Goal: Task Accomplishment & Management: Complete application form

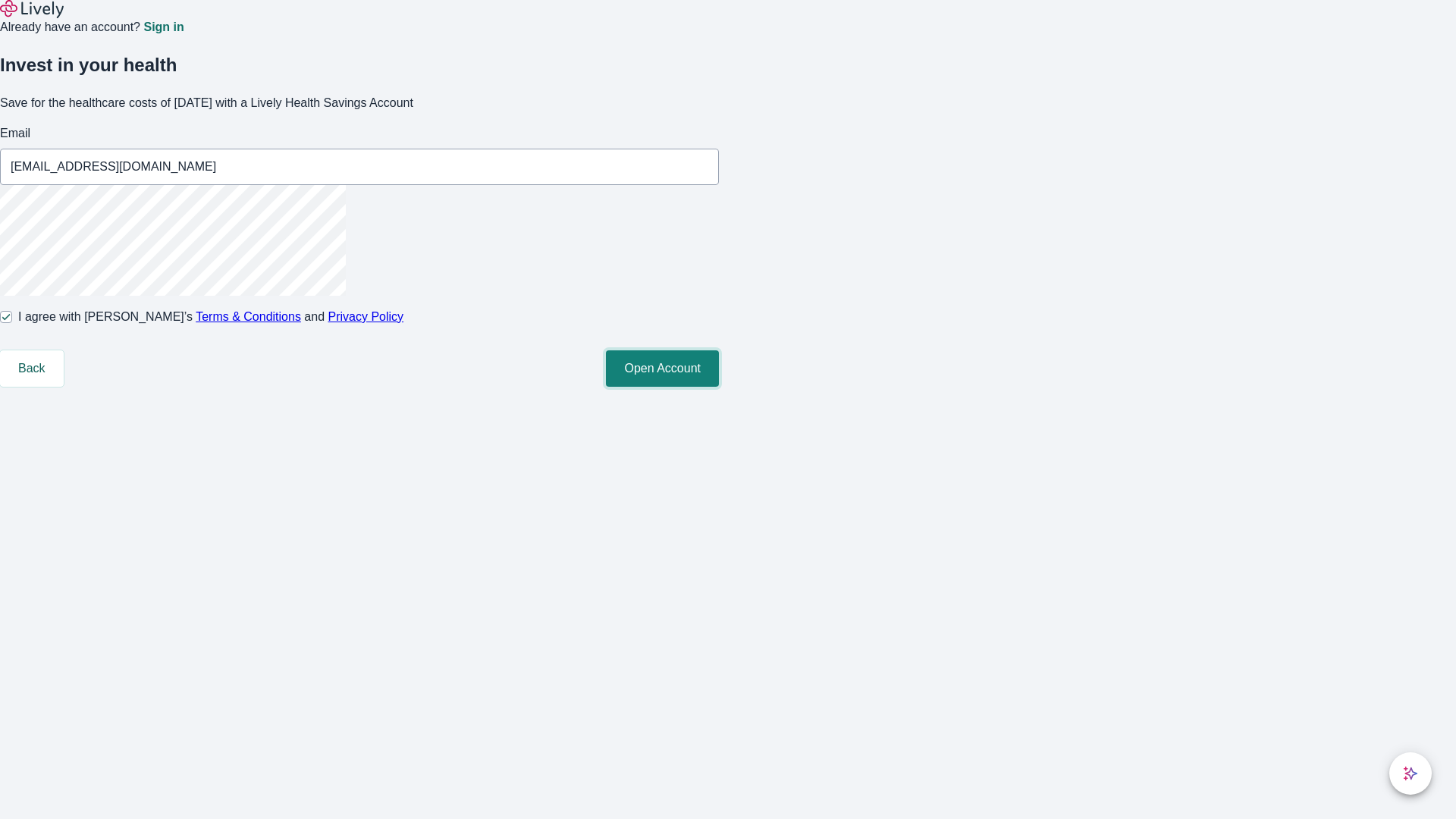
click at [718, 387] on button "Open Account" at bounding box center [663, 368] width 113 height 36
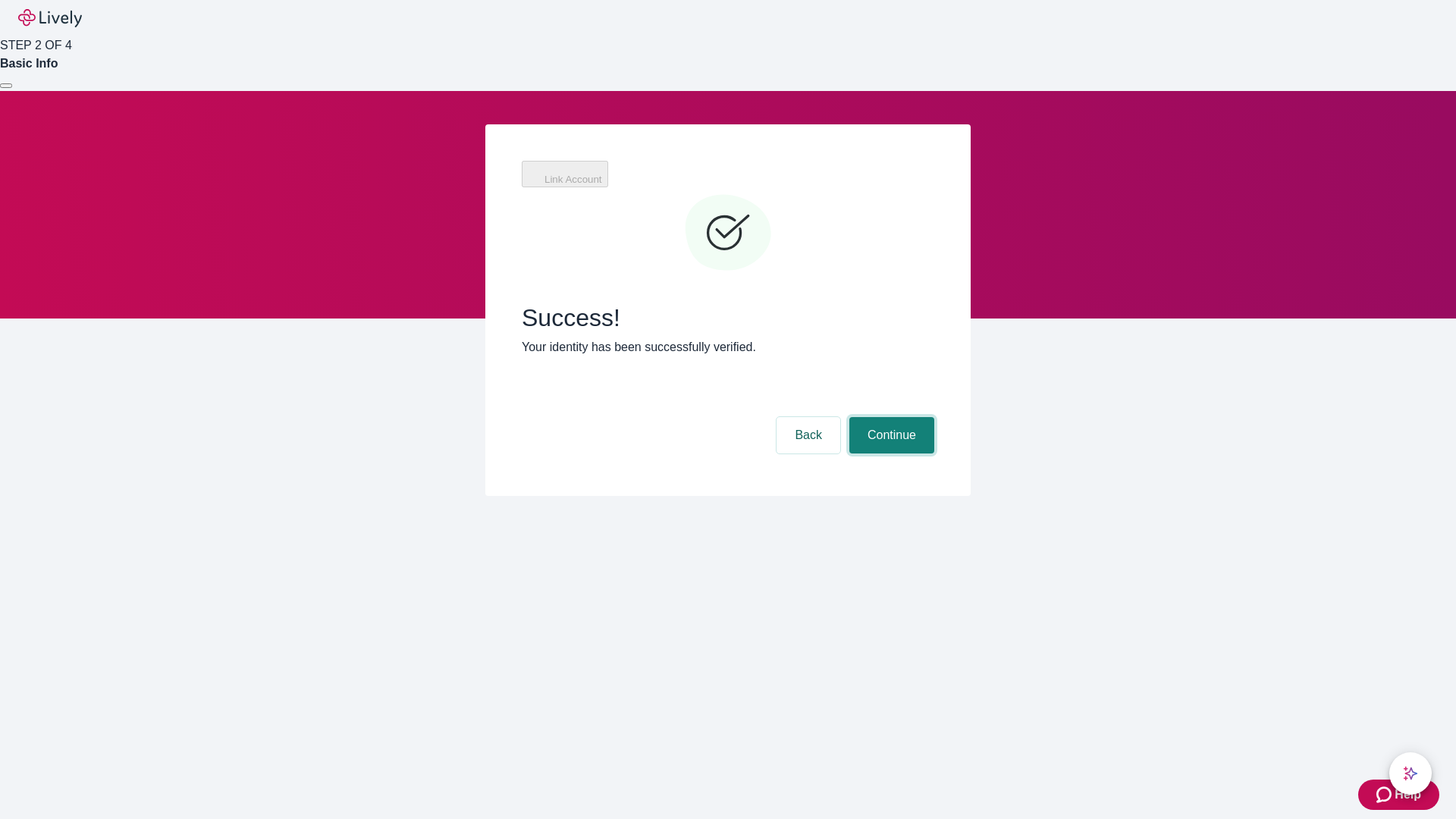
click at [889, 417] on button "Continue" at bounding box center [892, 434] width 85 height 36
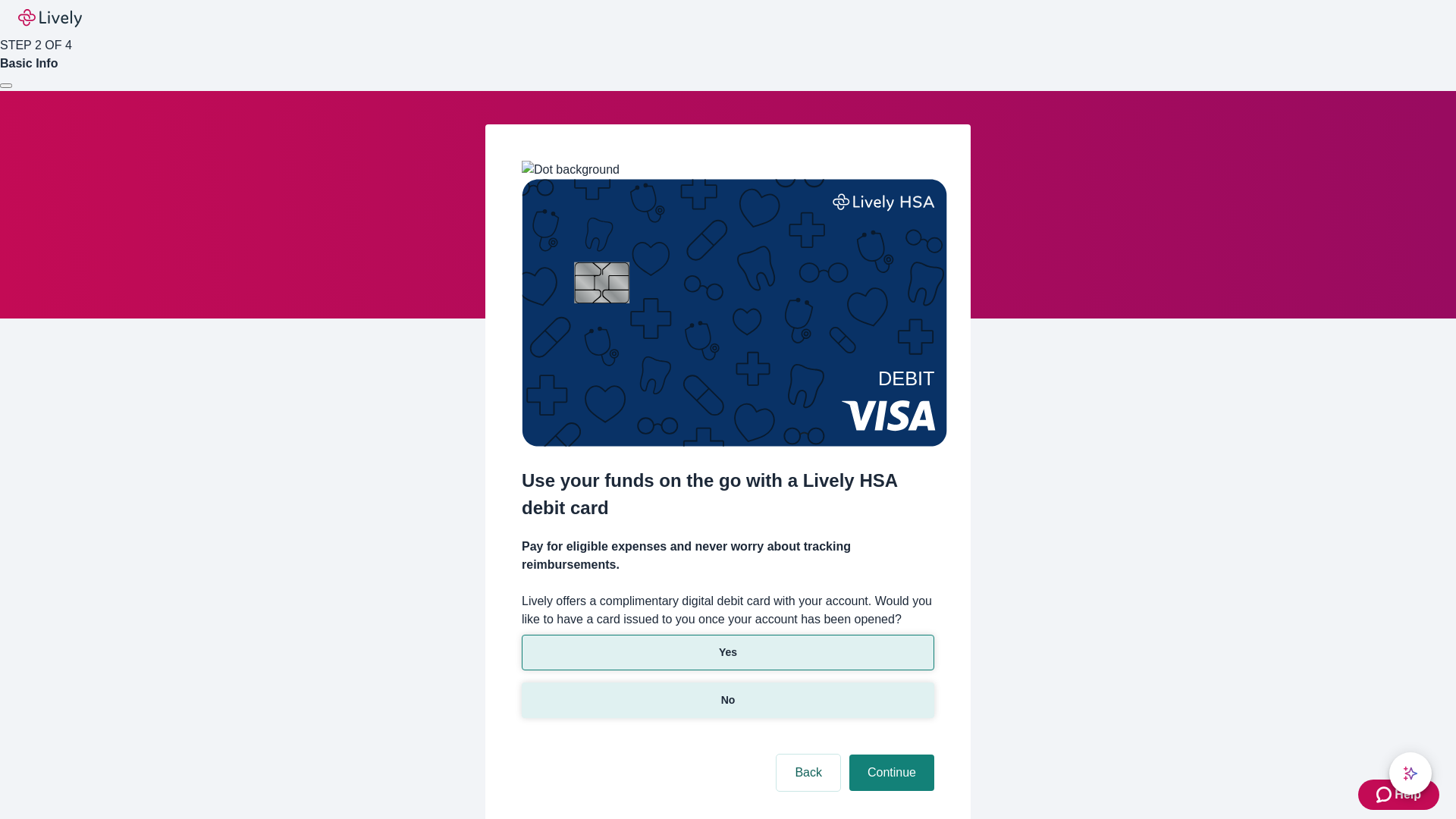
click at [727, 692] on p "No" at bounding box center [728, 700] width 14 height 16
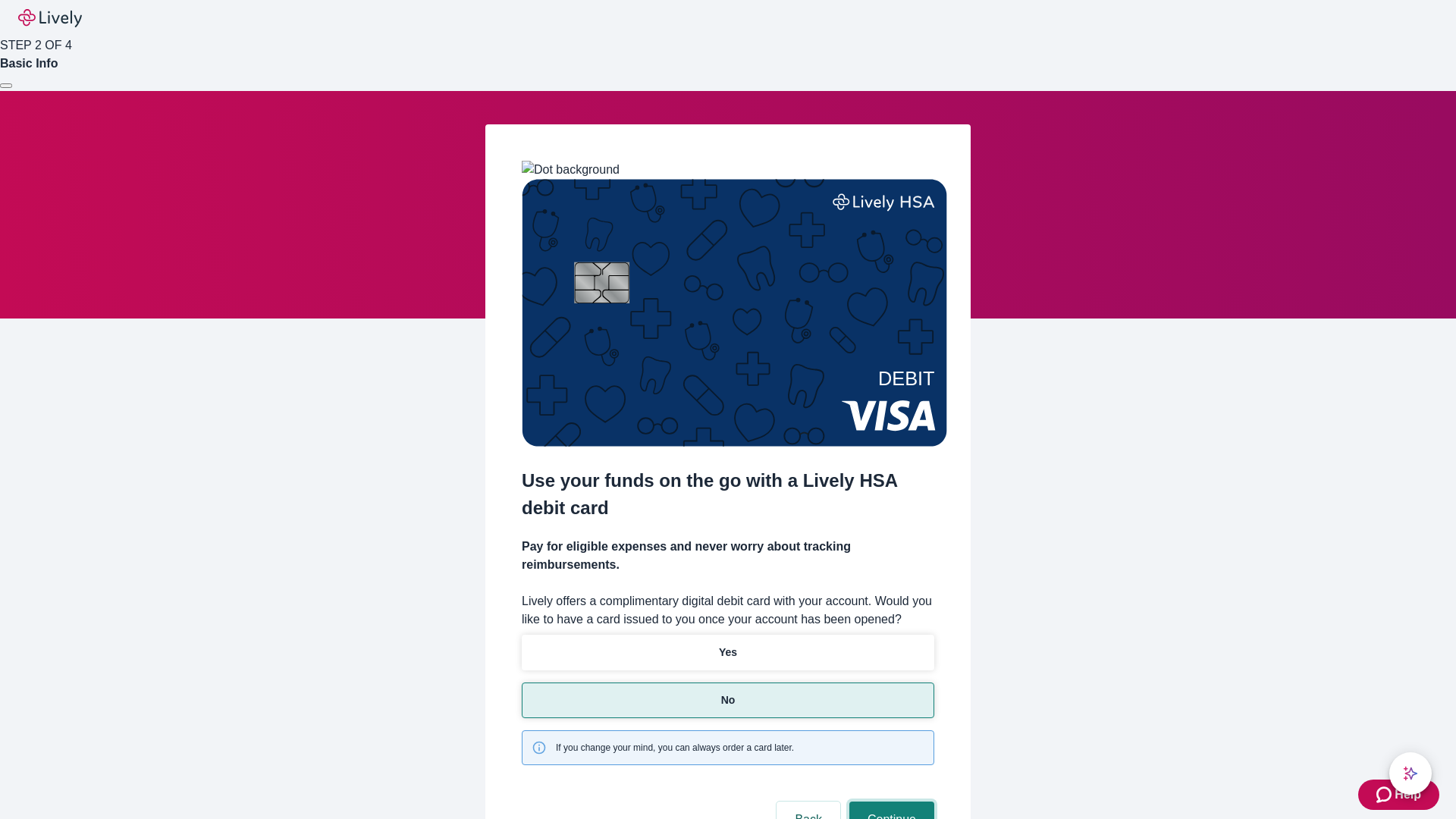
click at [889, 801] on button "Continue" at bounding box center [892, 819] width 85 height 36
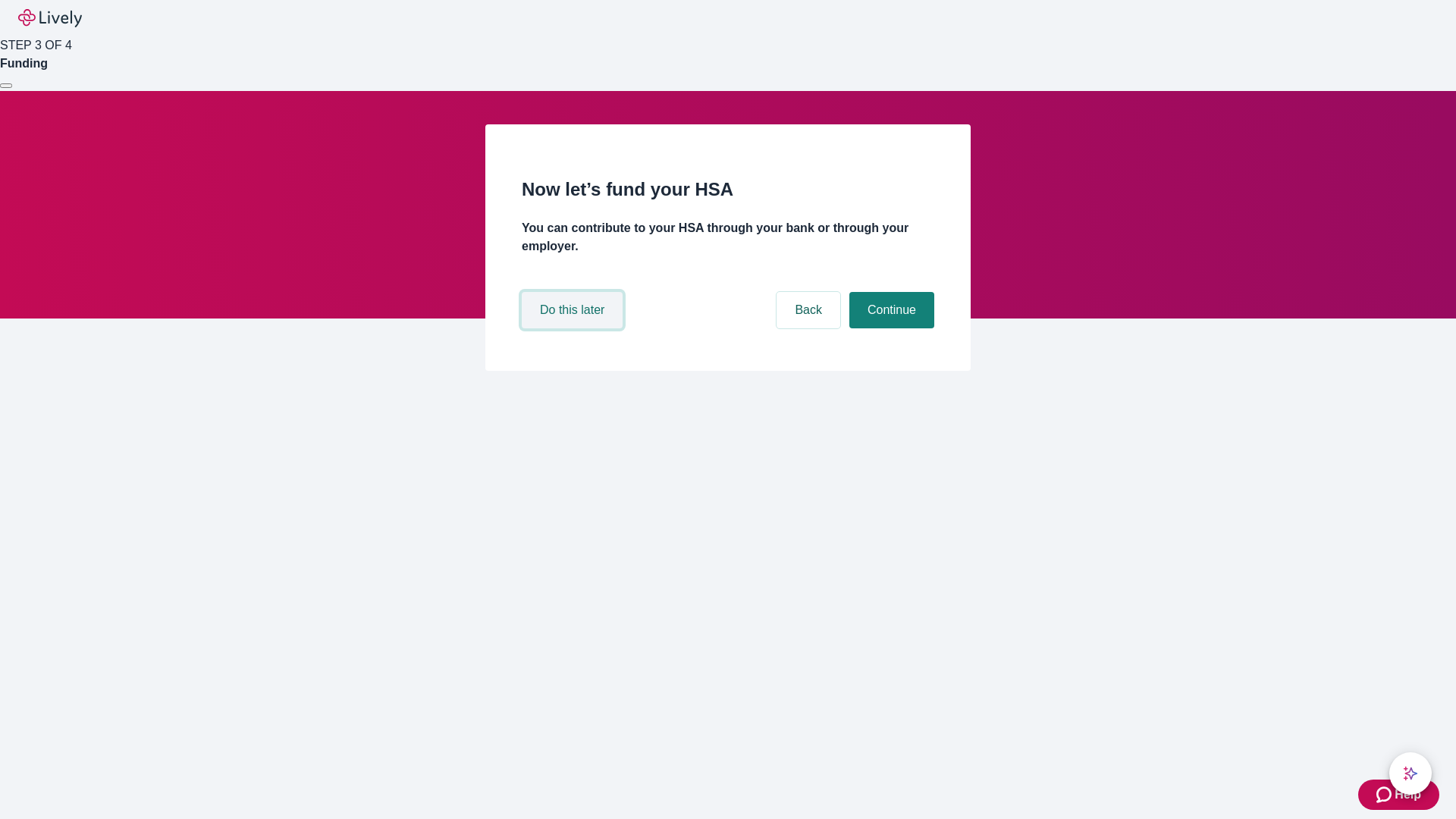
click at [574, 328] on button "Do this later" at bounding box center [572, 310] width 101 height 36
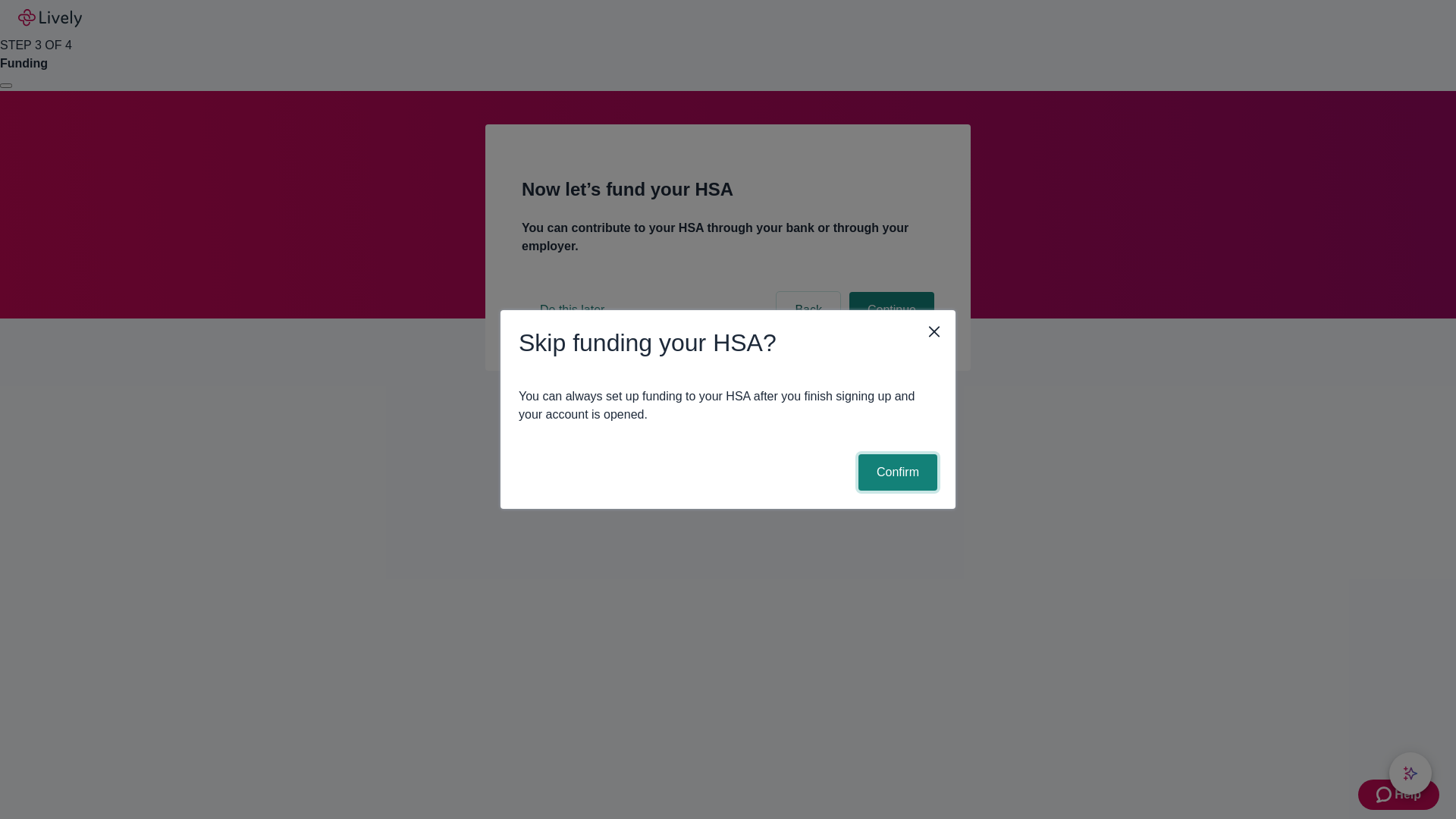
click at [895, 472] on button "Confirm" at bounding box center [897, 471] width 79 height 36
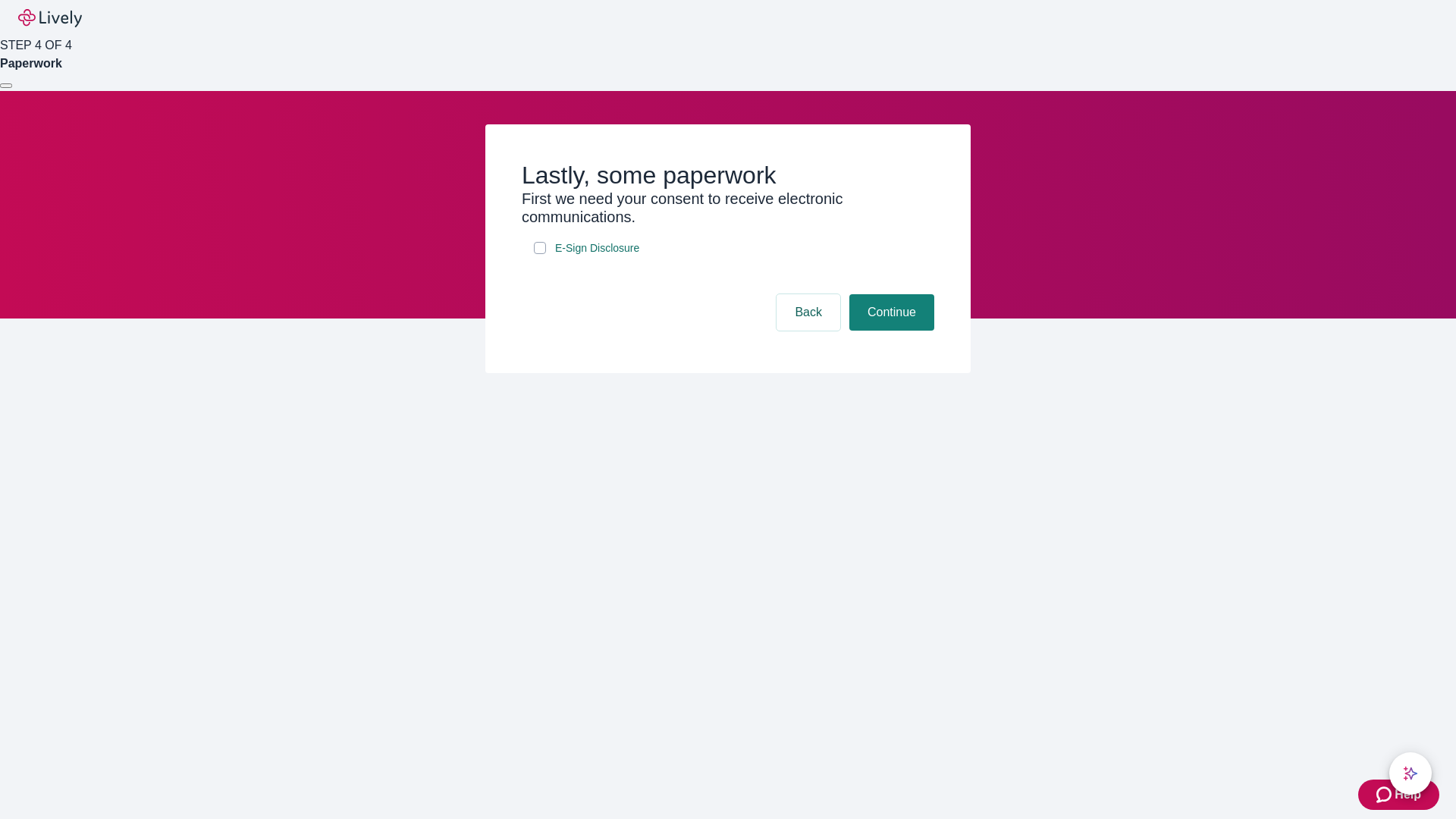
click at [540, 254] on input "E-Sign Disclosure" at bounding box center [540, 248] width 12 height 12
checkbox input "true"
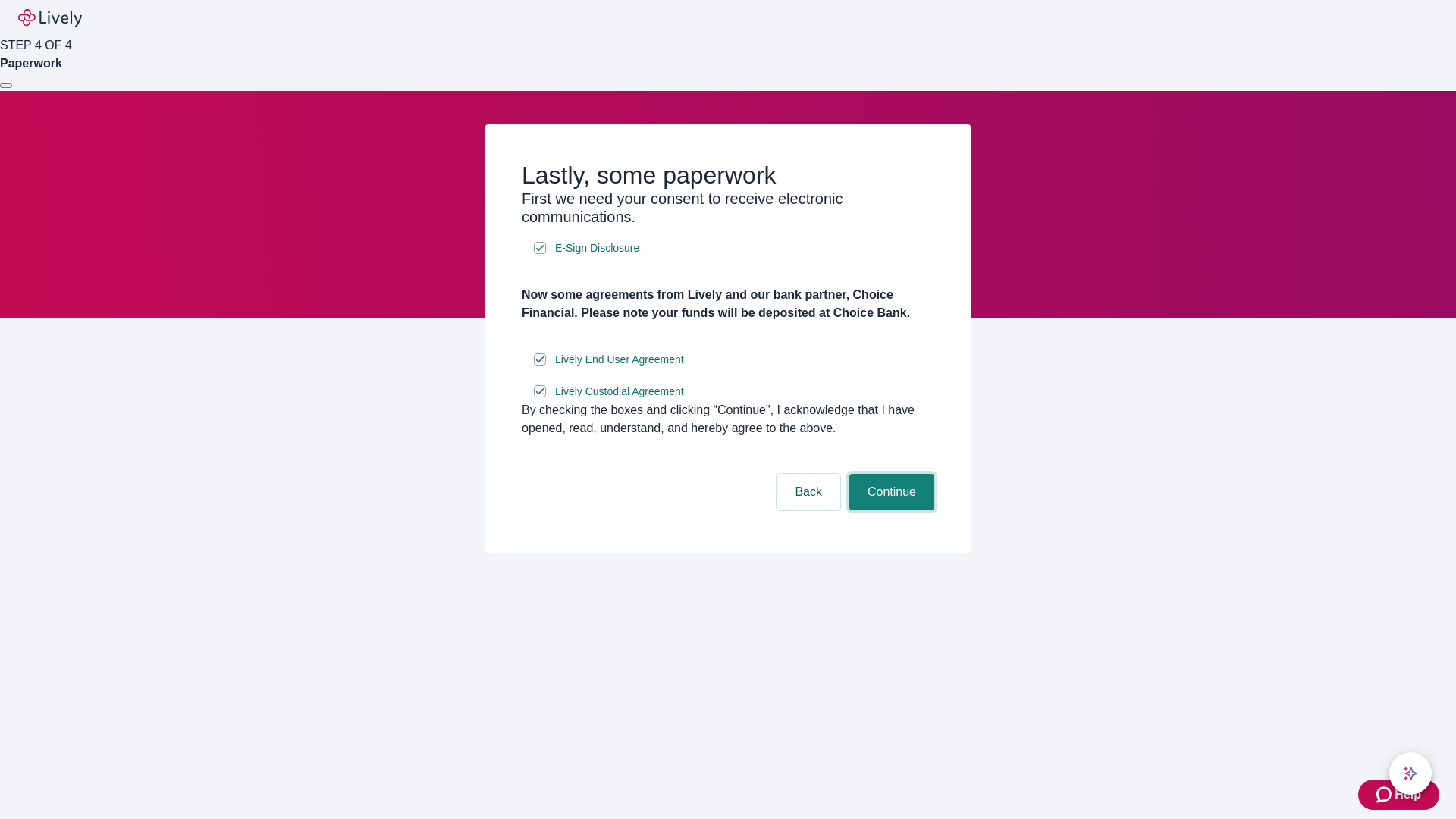
click at [889, 510] on button "Continue" at bounding box center [892, 492] width 85 height 36
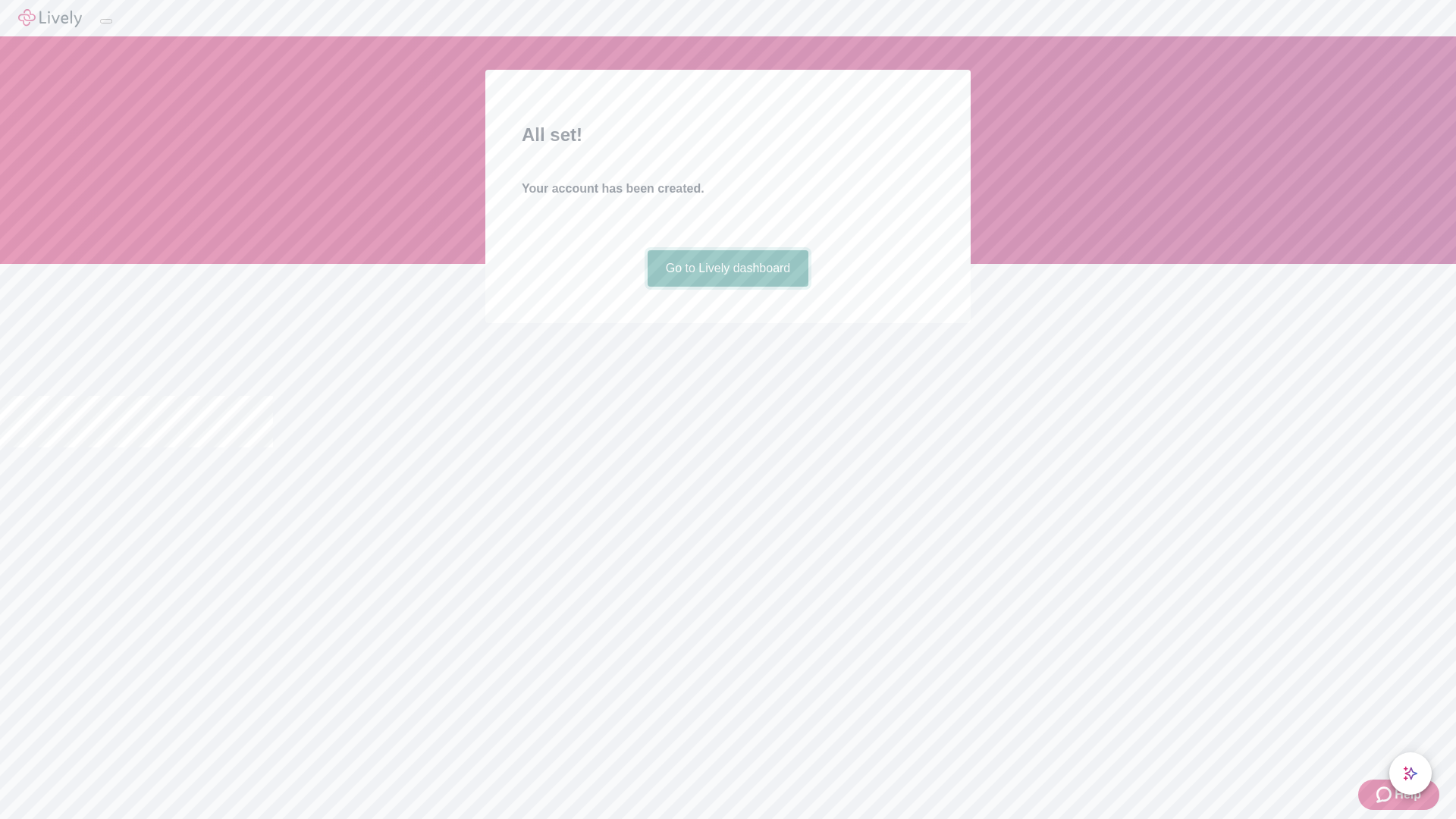
click at [727, 287] on link "Go to Lively dashboard" at bounding box center [728, 268] width 162 height 36
